Goal: Transaction & Acquisition: Purchase product/service

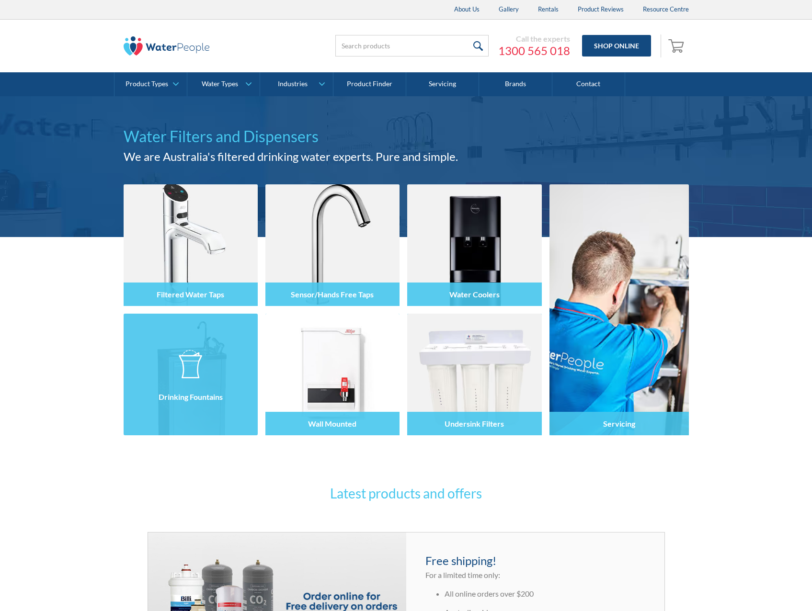
click at [208, 377] on div at bounding box center [191, 382] width 134 height 57
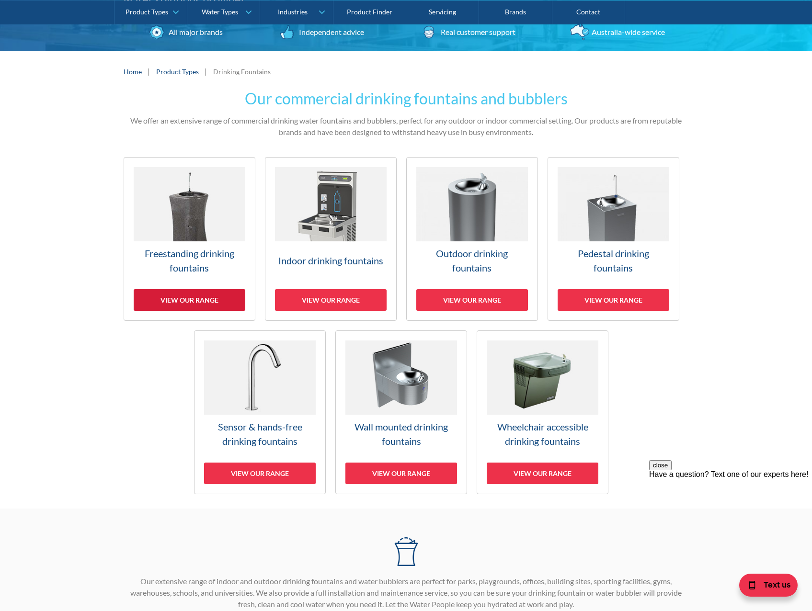
click at [175, 300] on div "View our range" at bounding box center [190, 300] width 112 height 22
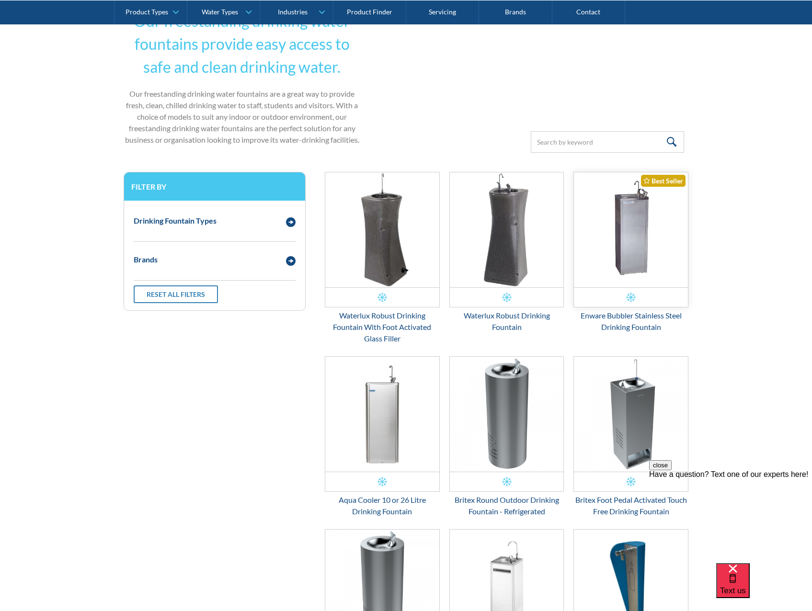
click at [650, 252] on img "Email Form 3" at bounding box center [631, 229] width 114 height 115
